Goal: Task Accomplishment & Management: Complete application form

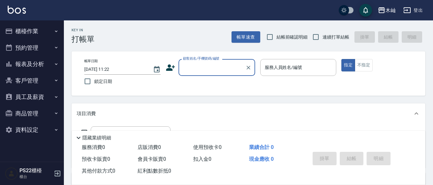
scroll to position [32, 0]
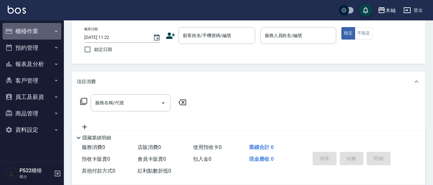
click at [52, 32] on button "櫃檯作業" at bounding box center [32, 31] width 59 height 17
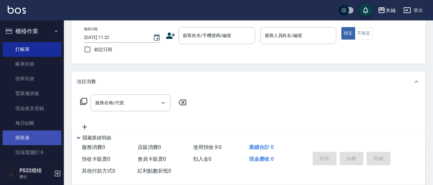
click at [35, 140] on link "排班表" at bounding box center [32, 138] width 59 height 15
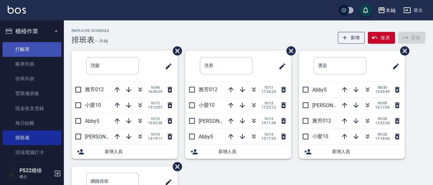
drag, startPoint x: 23, startPoint y: 40, endPoint x: 25, endPoint y: 55, distance: 14.5
click at [23, 49] on ul "打帳單 帳單列表 掛單列表 營業儀表板 現金收支登錄 每日結帳 排班表 現場電腦打卡" at bounding box center [32, 101] width 59 height 123
click at [25, 55] on link "打帳單" at bounding box center [32, 49] width 59 height 15
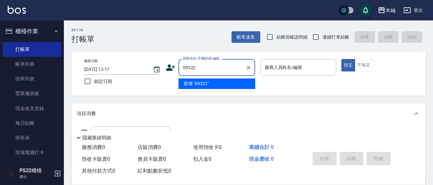
type input "093222"
click at [211, 73] on div "093222 顧客姓名/手機號碼/編號" at bounding box center [216, 67] width 77 height 17
click at [248, 71] on button "Clear" at bounding box center [248, 67] width 9 height 9
type input "0"
type input "5"
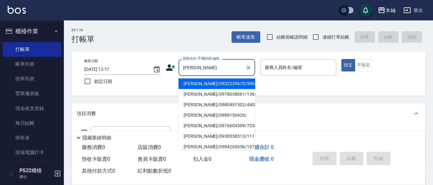
click at [208, 87] on li "[PERSON_NAME]/0932235670/506218" at bounding box center [216, 84] width 77 height 11
type input "[PERSON_NAME]/0932235670/506218"
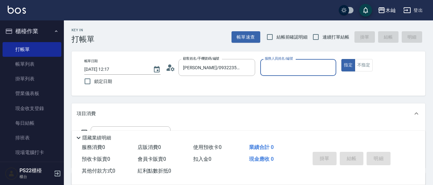
type input "小愛-10"
click at [168, 69] on icon at bounding box center [168, 69] width 4 height 3
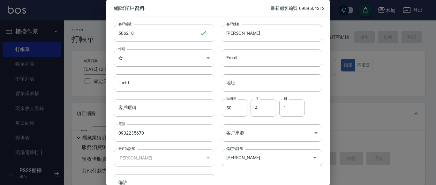
click at [128, 134] on input "0932235670" at bounding box center [164, 132] width 100 height 17
click at [135, 133] on input "09322235670" at bounding box center [164, 132] width 100 height 17
click at [137, 134] on input "09322235670" at bounding box center [164, 132] width 100 height 17
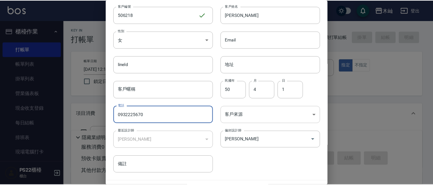
scroll to position [36, 0]
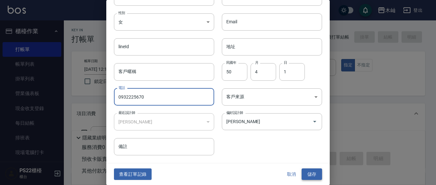
type input "0932225670"
click at [314, 177] on button "儲存" at bounding box center [312, 175] width 20 height 12
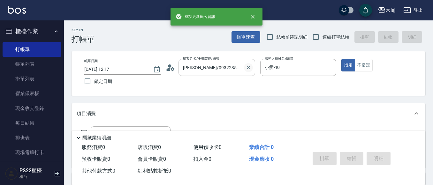
click at [251, 68] on icon "Clear" at bounding box center [248, 67] width 6 height 6
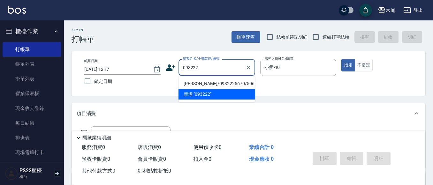
drag, startPoint x: 228, startPoint y: 84, endPoint x: 214, endPoint y: 84, distance: 13.1
click at [228, 84] on li "[PERSON_NAME]/0932225670/506218" at bounding box center [216, 84] width 77 height 11
type input "[PERSON_NAME]/0932225670/506218"
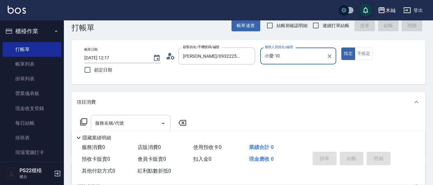
scroll to position [32, 0]
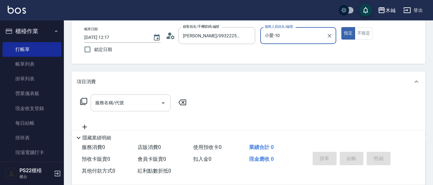
click at [123, 103] on div "服務名稱/代號 服務名稱/代號" at bounding box center [131, 102] width 80 height 17
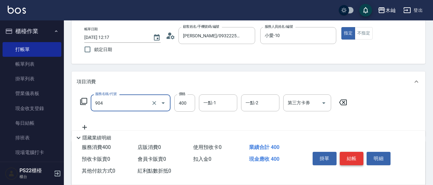
type input "精油洗+瞬護(904)"
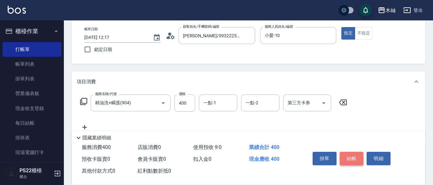
click at [350, 156] on button "結帳" at bounding box center [352, 158] width 24 height 13
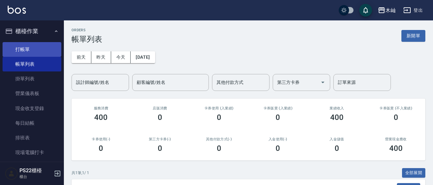
click at [47, 47] on link "打帳單" at bounding box center [32, 49] width 59 height 15
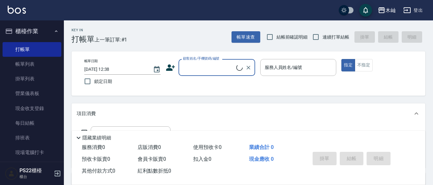
click at [213, 68] on input "顧客姓名/手機號碼/編號" at bounding box center [208, 67] width 55 height 11
type input "[PERSON_NAME]/0953272359/4209"
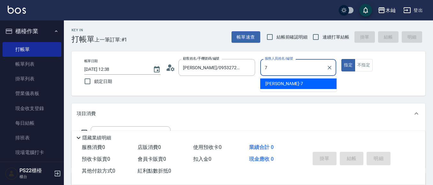
type input "[PERSON_NAME]-7"
type button "true"
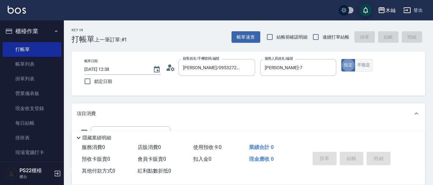
click at [360, 68] on button "不指定" at bounding box center [364, 65] width 18 height 12
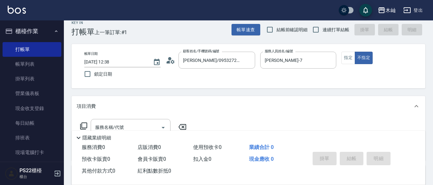
scroll to position [32, 0]
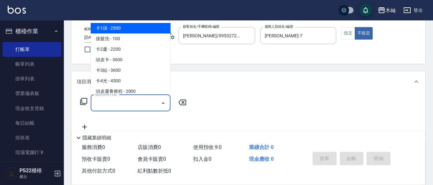
click at [118, 101] on div "服務名稱/代號 服務名稱/代號" at bounding box center [131, 102] width 80 height 17
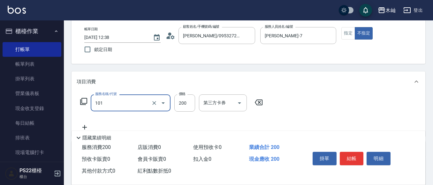
type input "洗髮(101)"
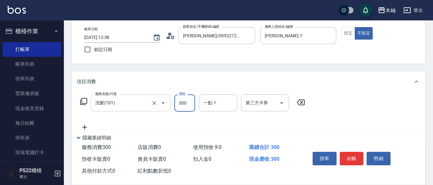
type input "300"
click at [353, 157] on button "結帳" at bounding box center [352, 158] width 24 height 13
